Goal: Information Seeking & Learning: Understand process/instructions

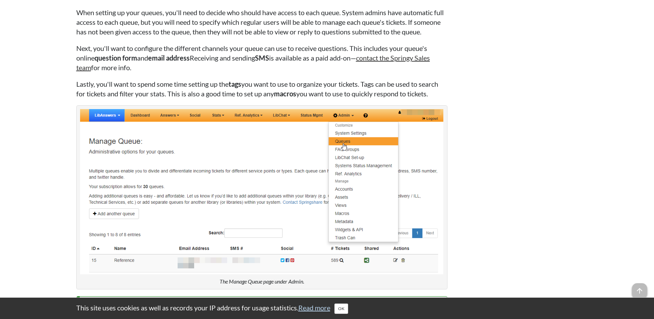
scroll to position [1788, 0]
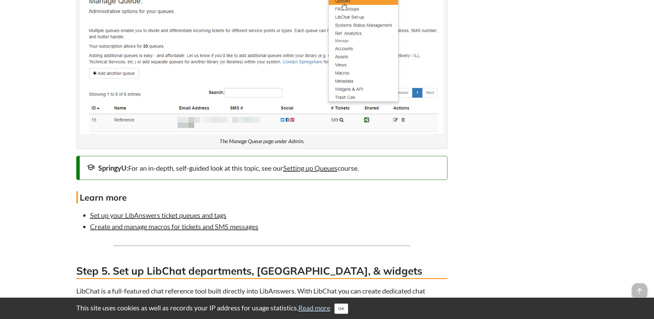
click at [299, 203] on h4 "Learn more" at bounding box center [261, 197] width 371 height 12
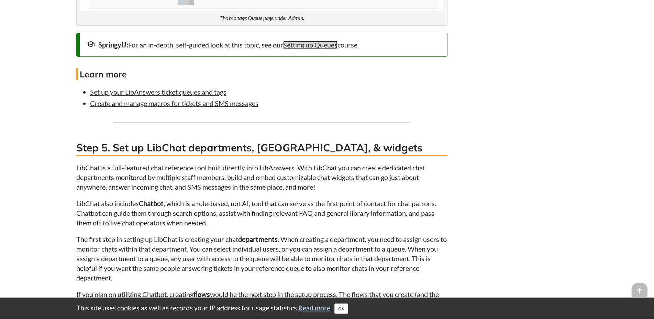
scroll to position [1963, 0]
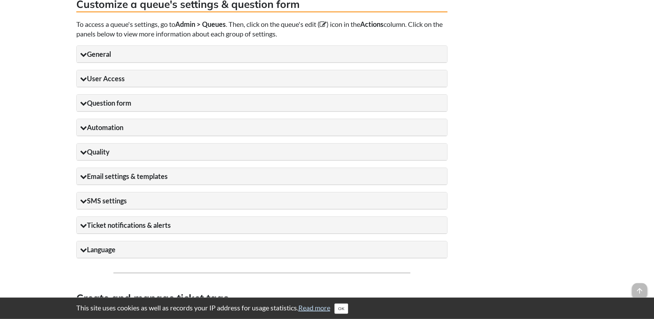
scroll to position [666, 0]
click at [83, 57] on icon at bounding box center [83, 53] width 7 height 7
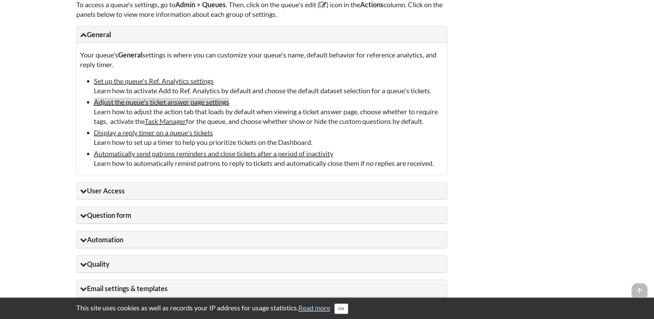
scroll to position [701, 0]
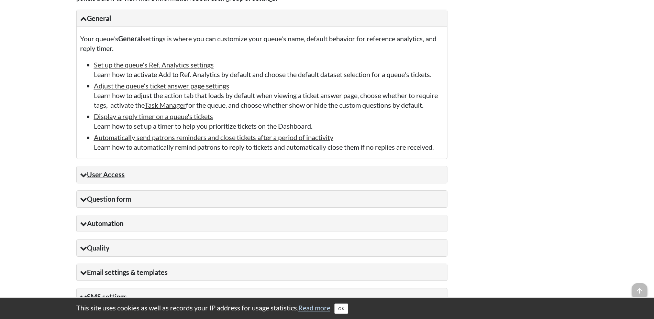
click at [115, 183] on summary "User Access" at bounding box center [262, 174] width 370 height 17
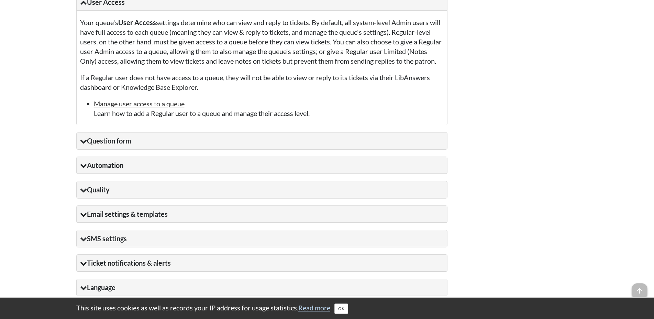
scroll to position [876, 0]
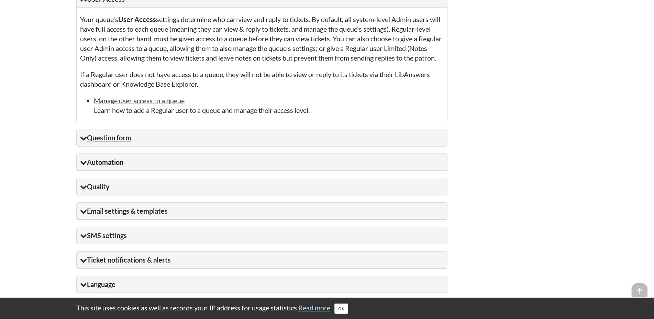
click at [185, 146] on summary "Question form" at bounding box center [262, 137] width 370 height 17
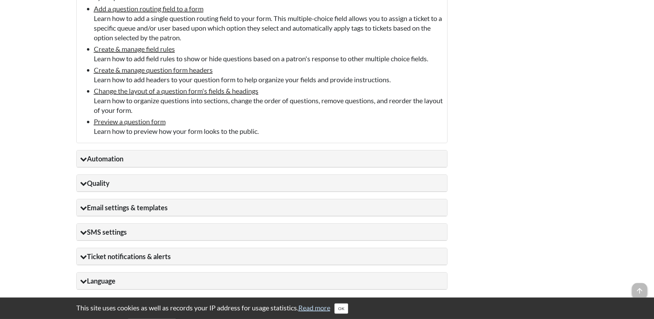
scroll to position [1367, 0]
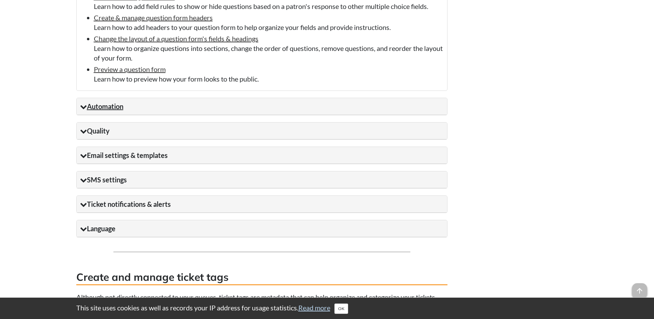
click at [197, 115] on summary "Automation" at bounding box center [262, 106] width 370 height 17
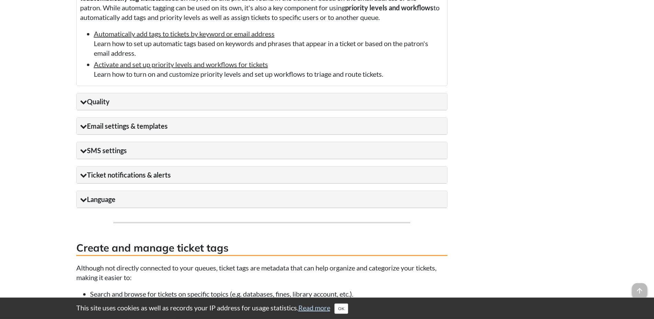
scroll to position [1542, 0]
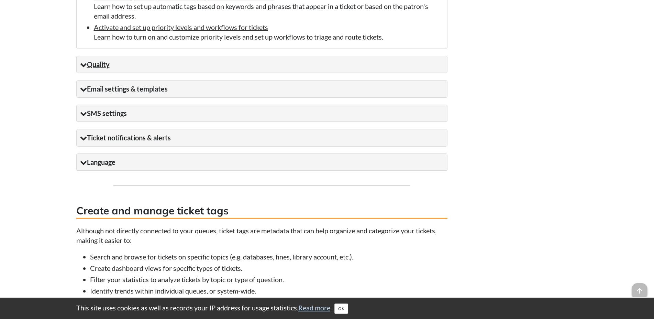
click at [223, 73] on summary "Quality" at bounding box center [262, 64] width 370 height 17
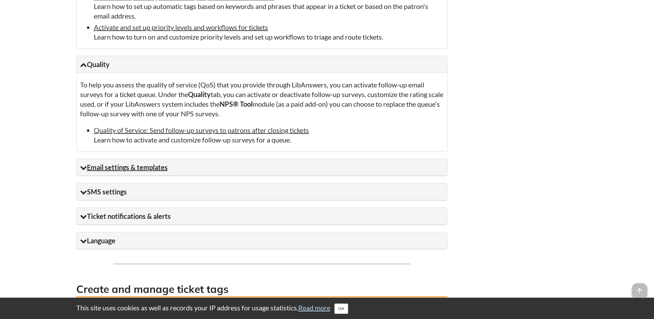
click at [228, 176] on summary "Email settings & templates" at bounding box center [262, 167] width 370 height 17
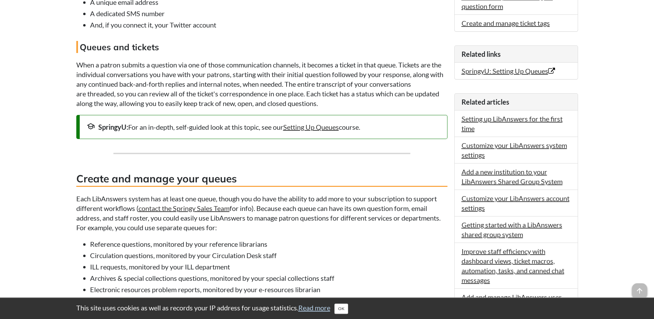
scroll to position [105, 0]
